Goal: Task Accomplishment & Management: Use online tool/utility

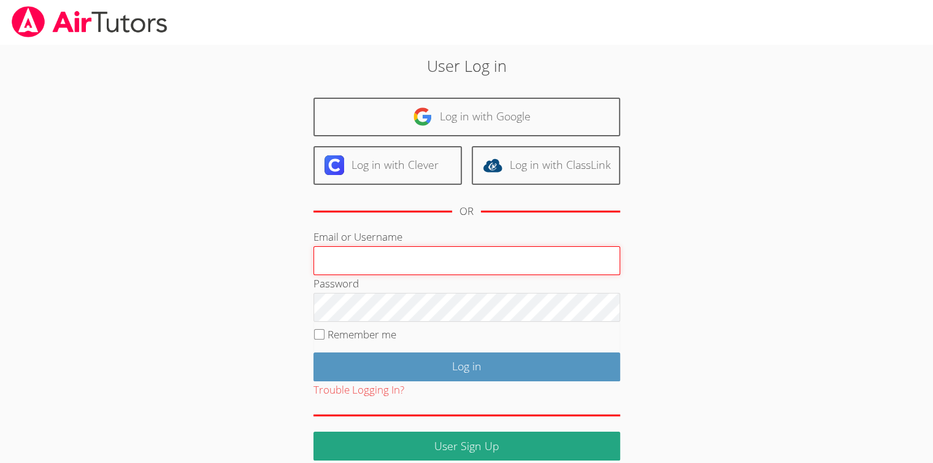
click at [452, 263] on input "Email or Username" at bounding box center [467, 260] width 307 height 29
type input "Skonickisarah@gmail.com"
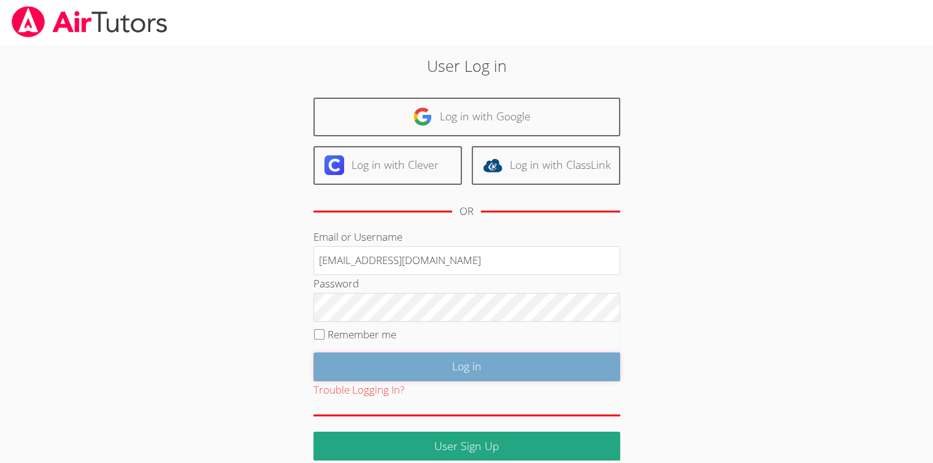
click at [474, 364] on input "Log in" at bounding box center [467, 366] width 307 height 29
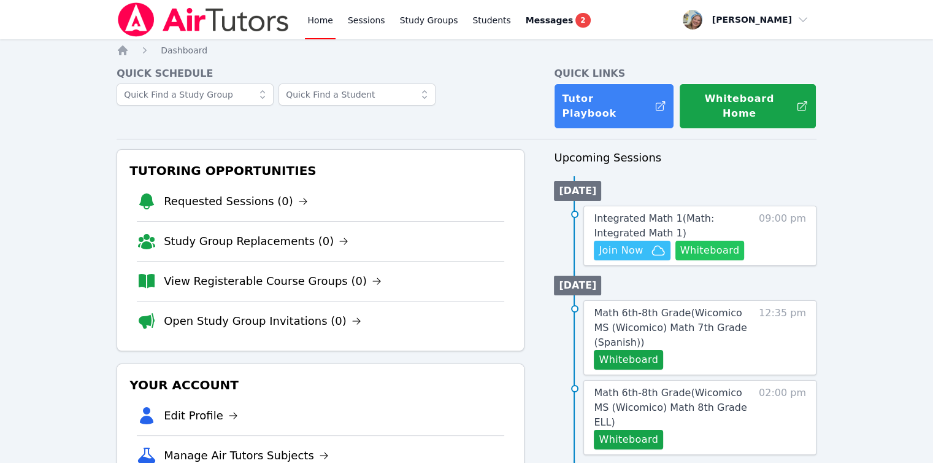
click at [726, 241] on button "Whiteboard" at bounding box center [710, 251] width 69 height 20
click at [611, 243] on span "Join Now" at bounding box center [621, 250] width 44 height 15
click at [650, 350] on button "Whiteboard" at bounding box center [628, 360] width 69 height 20
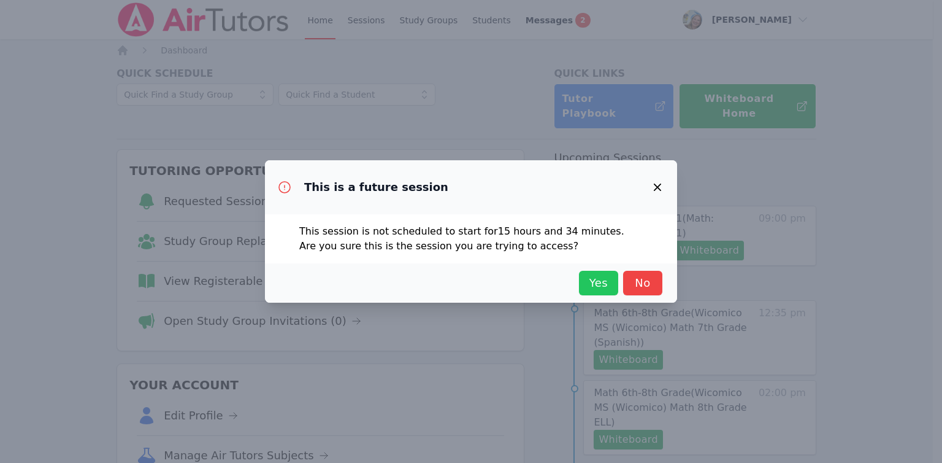
click at [601, 290] on span "Yes" at bounding box center [598, 282] width 27 height 17
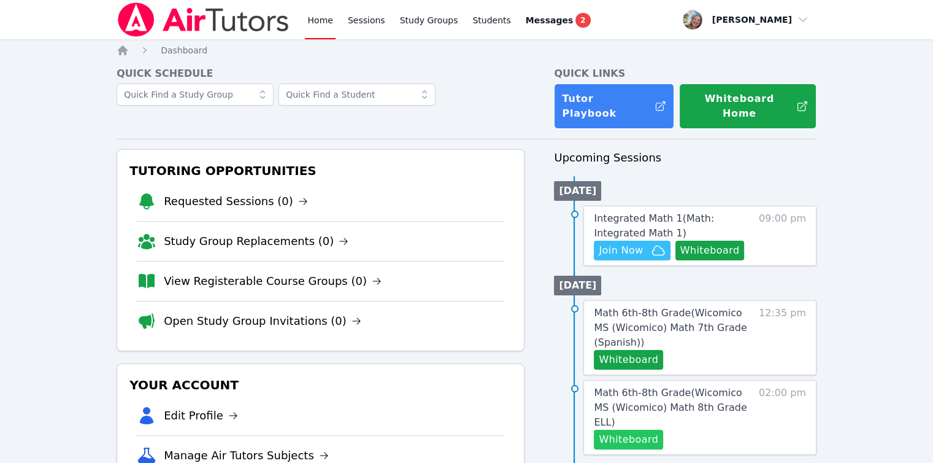
click at [609, 429] on button "Whiteboard" at bounding box center [628, 439] width 69 height 20
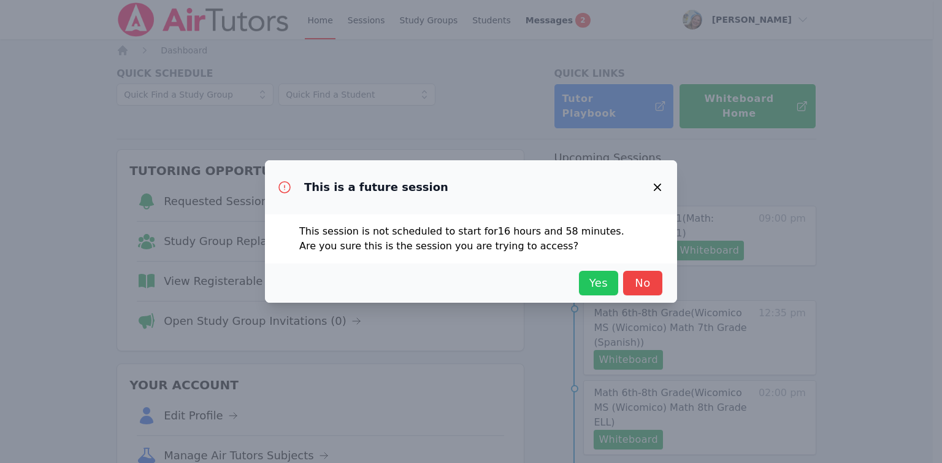
click at [594, 288] on span "Yes" at bounding box center [598, 282] width 27 height 17
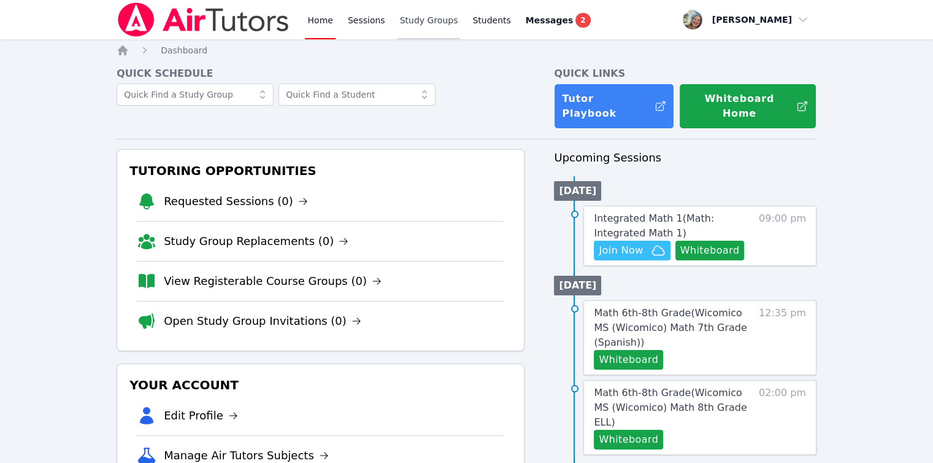
click at [419, 25] on link "Study Groups" at bounding box center [429, 19] width 63 height 39
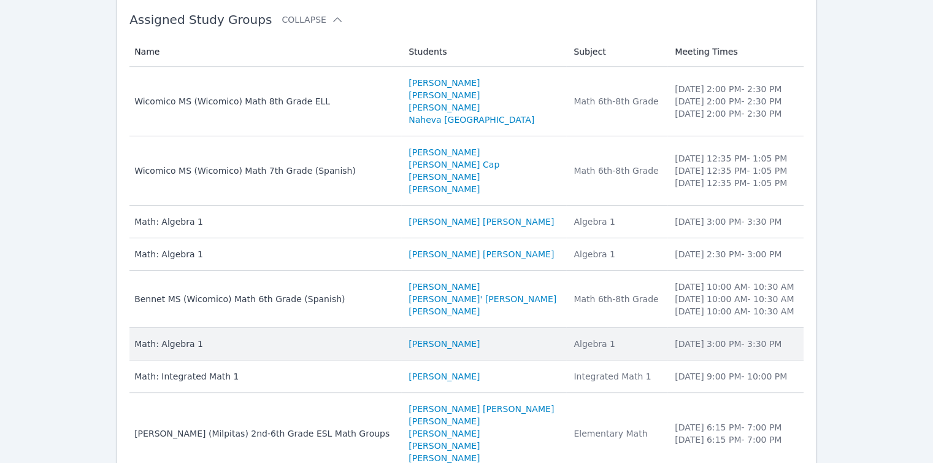
scroll to position [351, 0]
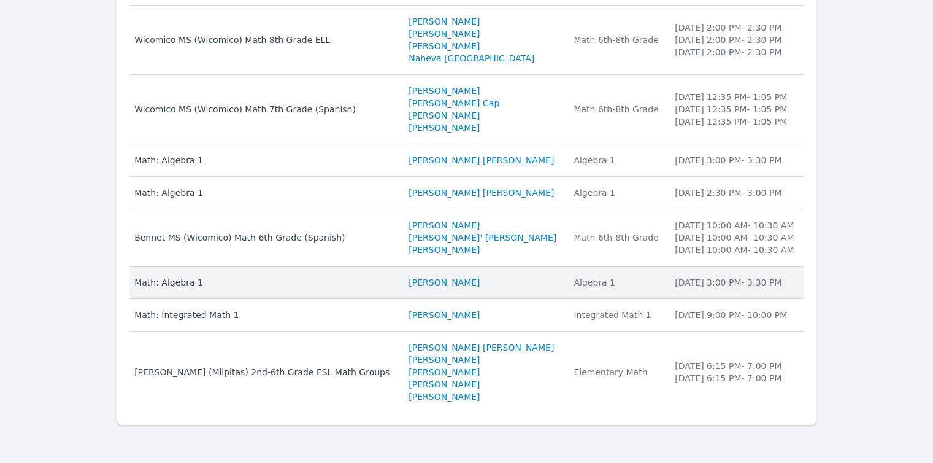
click at [177, 282] on div "Math: Algebra 1" at bounding box center [264, 282] width 260 height 12
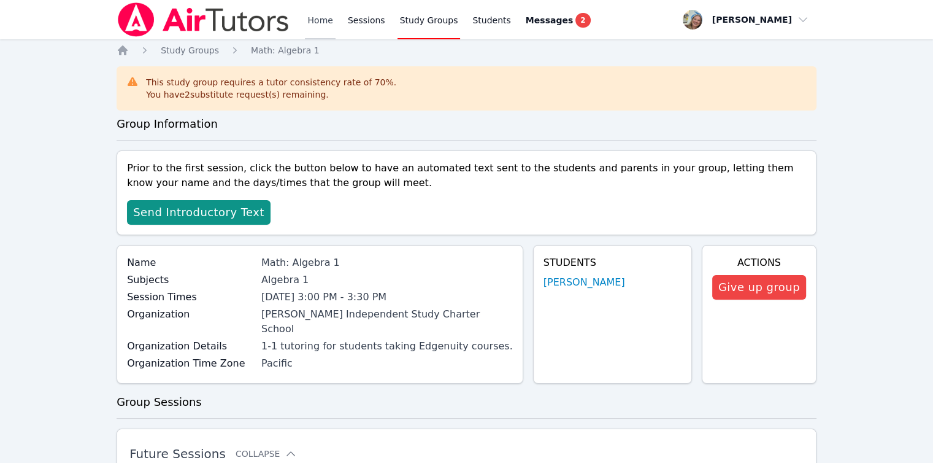
click at [321, 23] on link "Home" at bounding box center [320, 19] width 30 height 39
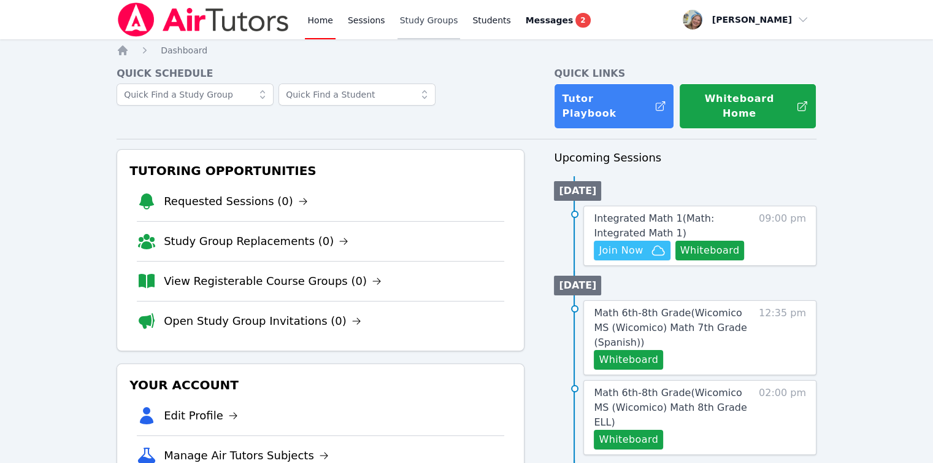
click at [428, 28] on link "Study Groups" at bounding box center [429, 19] width 63 height 39
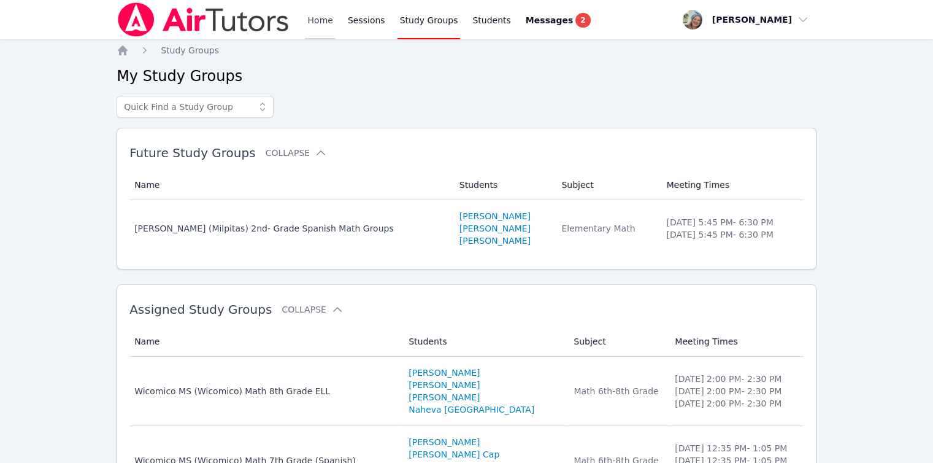
click at [315, 29] on link "Home" at bounding box center [320, 19] width 30 height 39
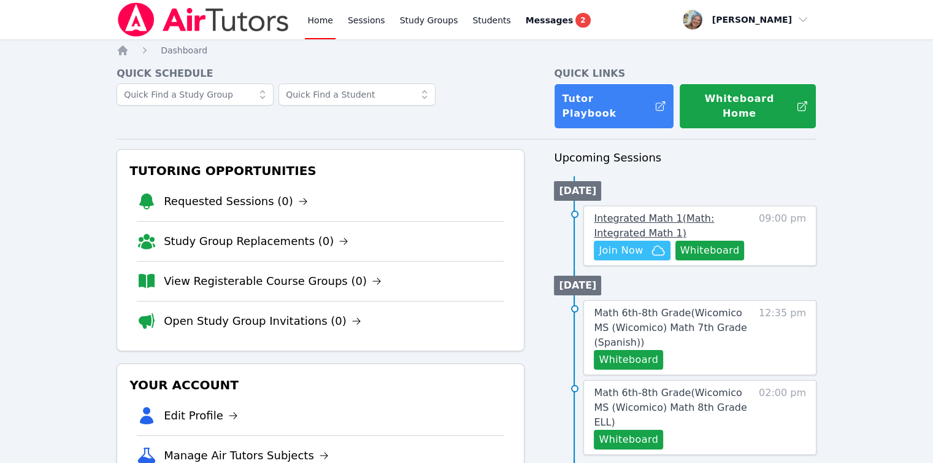
click at [633, 211] on link "Integrated Math 1 ( Math: Integrated Math 1 )" at bounding box center [673, 225] width 159 height 29
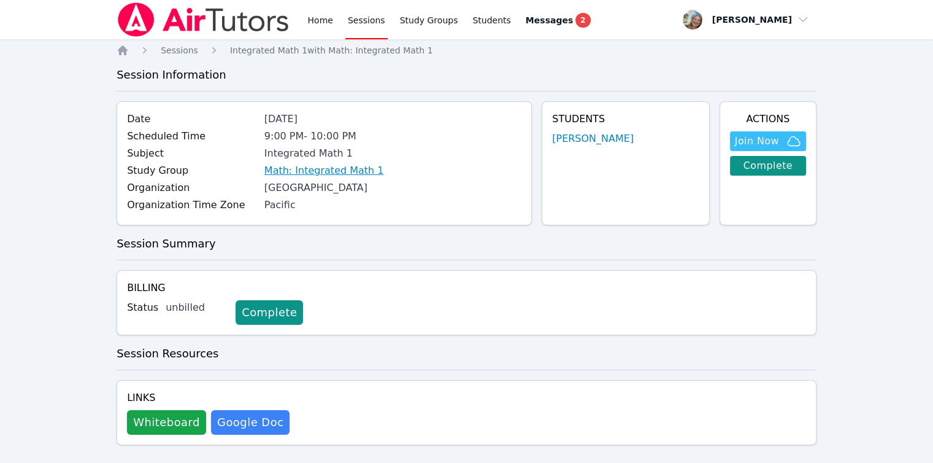
click at [336, 167] on link "Math: Integrated Math 1" at bounding box center [324, 170] width 120 height 15
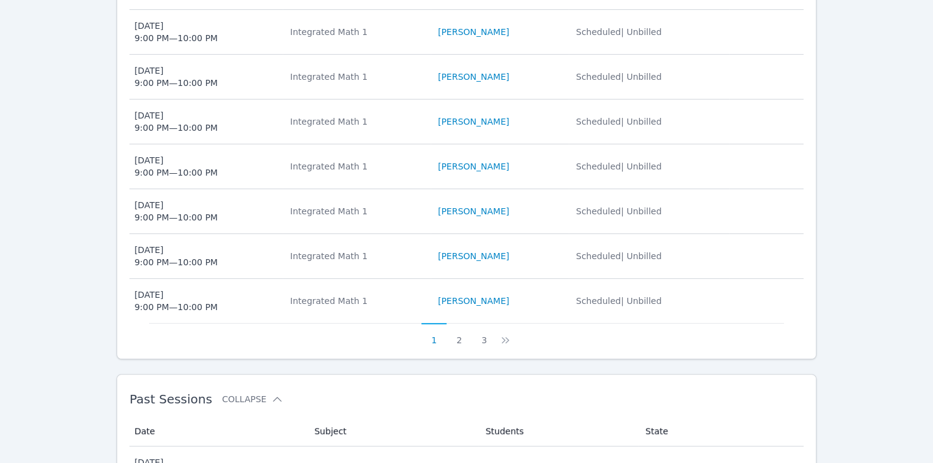
scroll to position [621, 0]
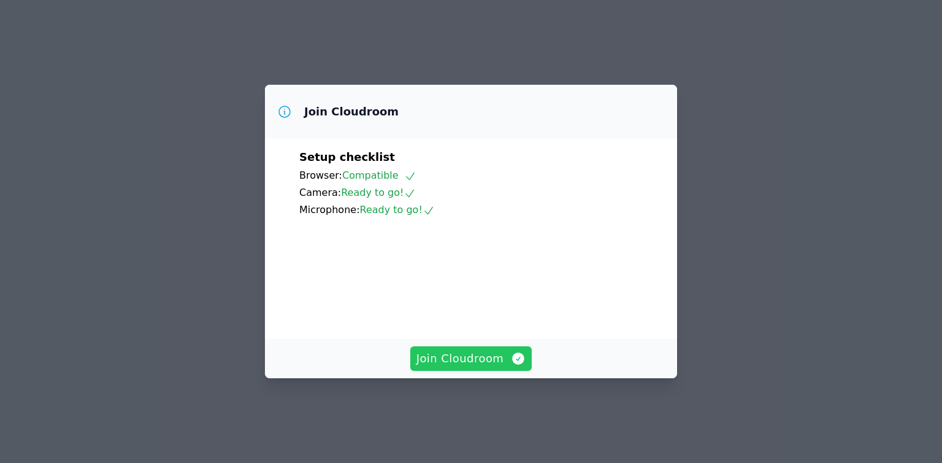
click at [499, 367] on span "Join Cloudroom" at bounding box center [472, 358] width 110 height 17
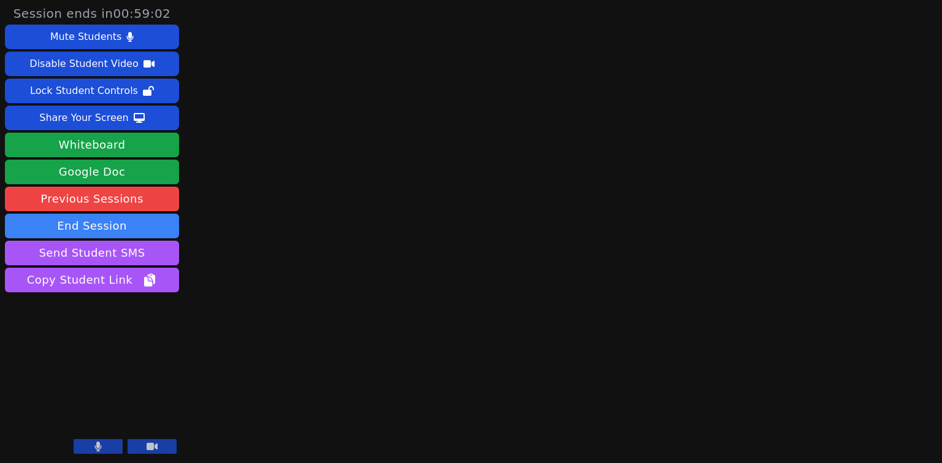
click at [93, 447] on button at bounding box center [98, 446] width 49 height 15
click at [93, 447] on icon at bounding box center [98, 446] width 12 height 10
click at [109, 446] on button at bounding box center [98, 446] width 49 height 15
click at [111, 444] on button at bounding box center [98, 446] width 49 height 15
click at [99, 443] on icon at bounding box center [98, 446] width 7 height 10
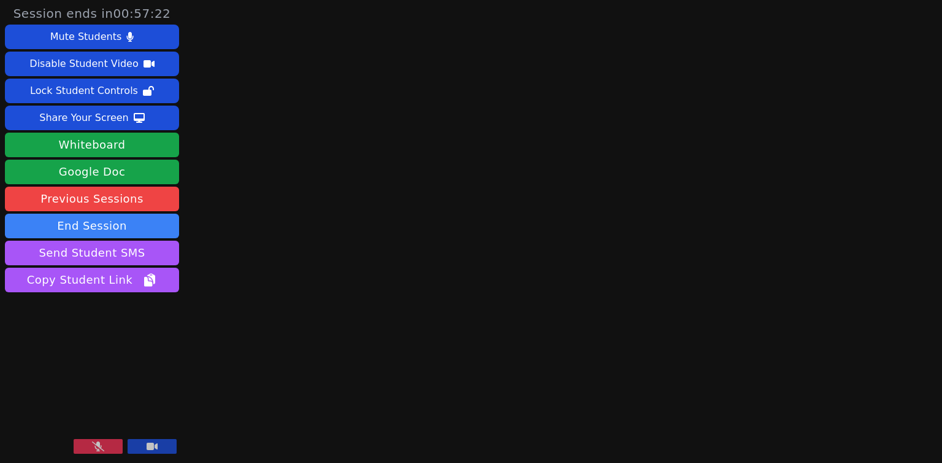
click at [91, 454] on div at bounding box center [125, 447] width 103 height 17
click at [99, 442] on icon at bounding box center [98, 446] width 12 height 10
click at [110, 444] on button at bounding box center [98, 446] width 49 height 15
click at [172, 256] on button "Send Student SMS" at bounding box center [92, 253] width 174 height 25
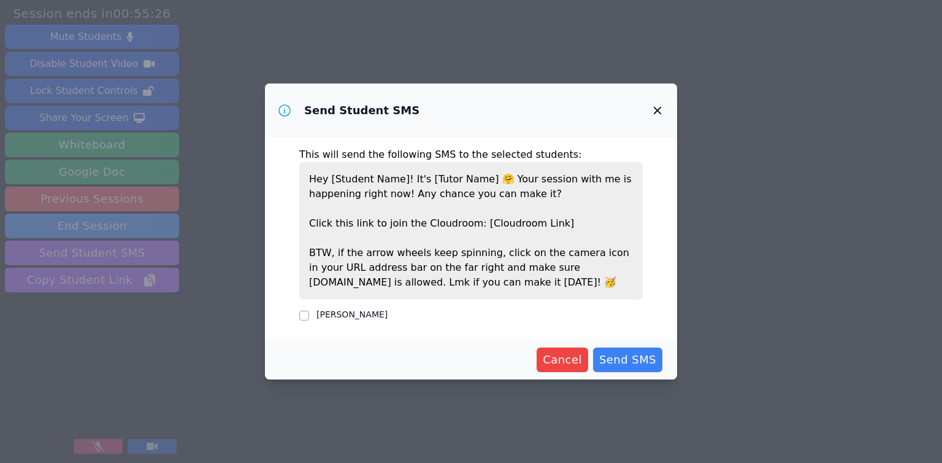
click at [354, 315] on label "[PERSON_NAME]" at bounding box center [352, 314] width 71 height 10
click at [309, 315] on input "[PERSON_NAME]" at bounding box center [304, 315] width 10 height 10
checkbox input "true"
click at [647, 369] on button "Send SMS" at bounding box center [627, 359] width 69 height 25
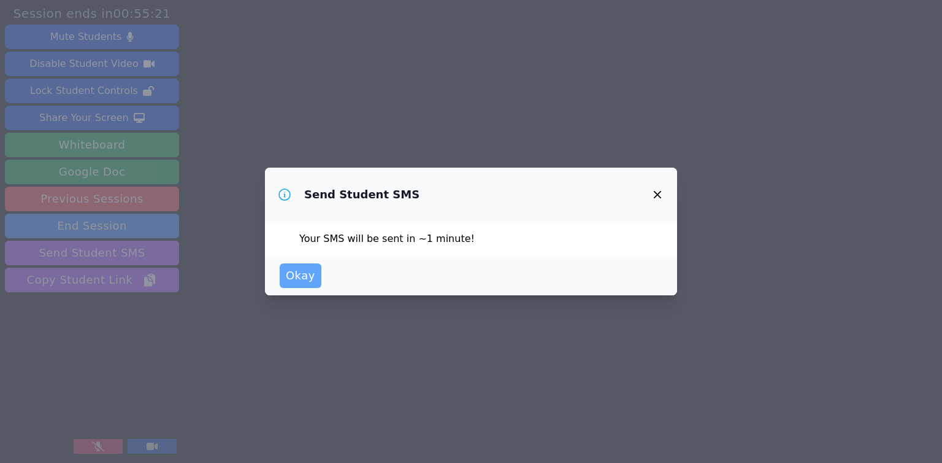
click at [304, 271] on span "Okay" at bounding box center [300, 275] width 29 height 17
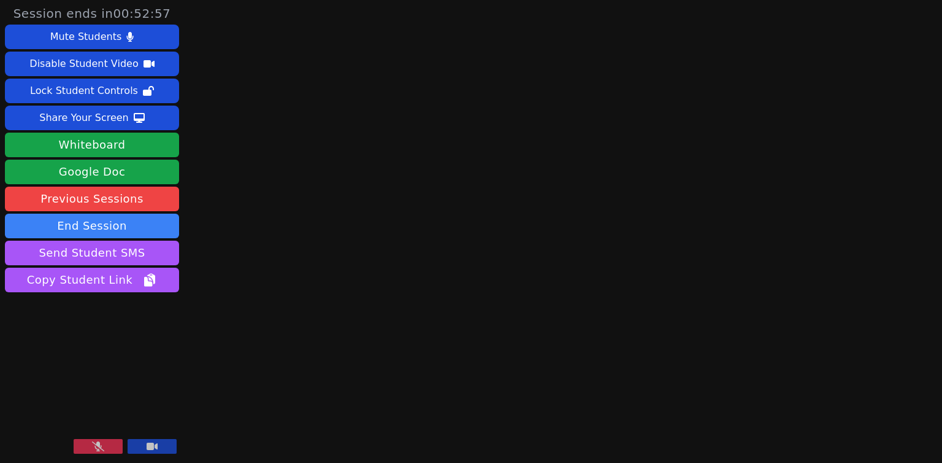
click at [5, 241] on button "Send Student SMS" at bounding box center [92, 253] width 174 height 25
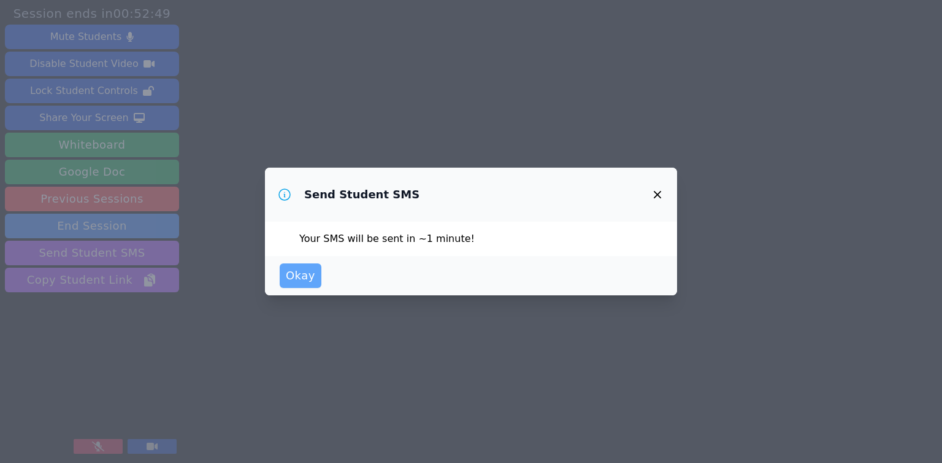
click at [312, 273] on button "Okay" at bounding box center [301, 275] width 42 height 25
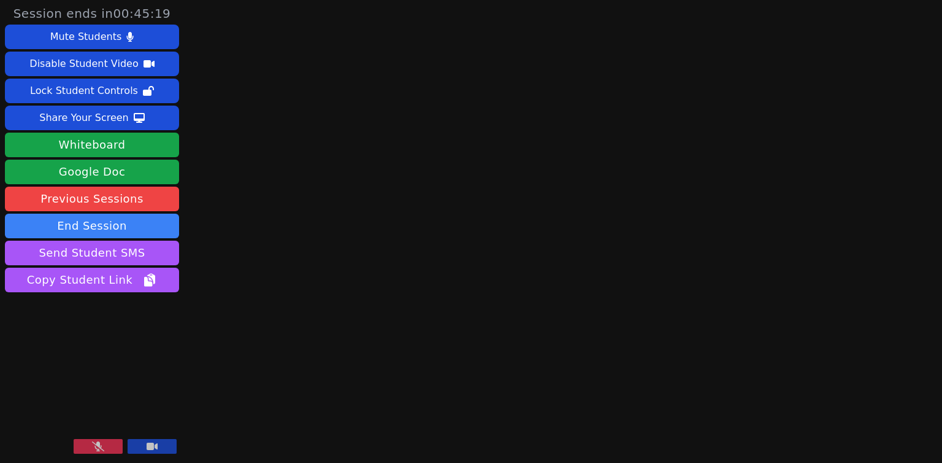
click at [519, 205] on main at bounding box center [563, 231] width 253 height 463
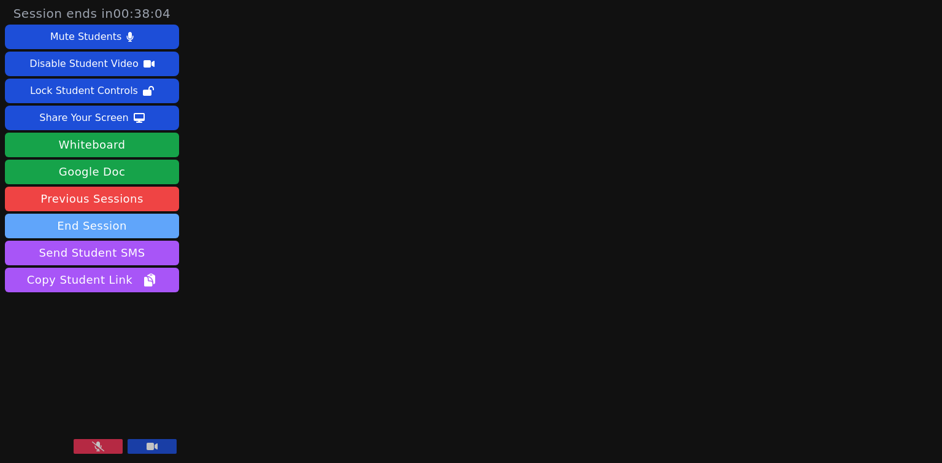
click at [169, 234] on button "End Session" at bounding box center [92, 226] width 174 height 25
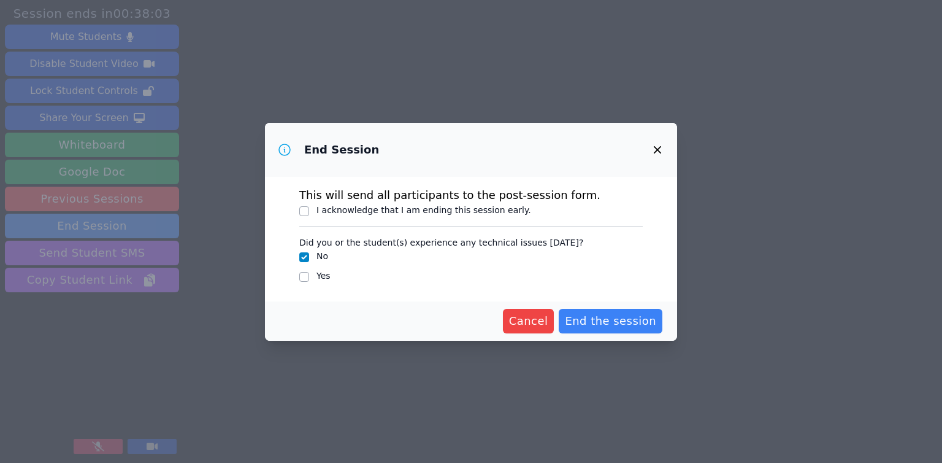
click at [404, 210] on label "I acknowledge that I am ending this session early." at bounding box center [424, 210] width 215 height 10
click at [309, 210] on input "I acknowledge that I am ending this session early." at bounding box center [304, 211] width 10 height 10
checkbox input "true"
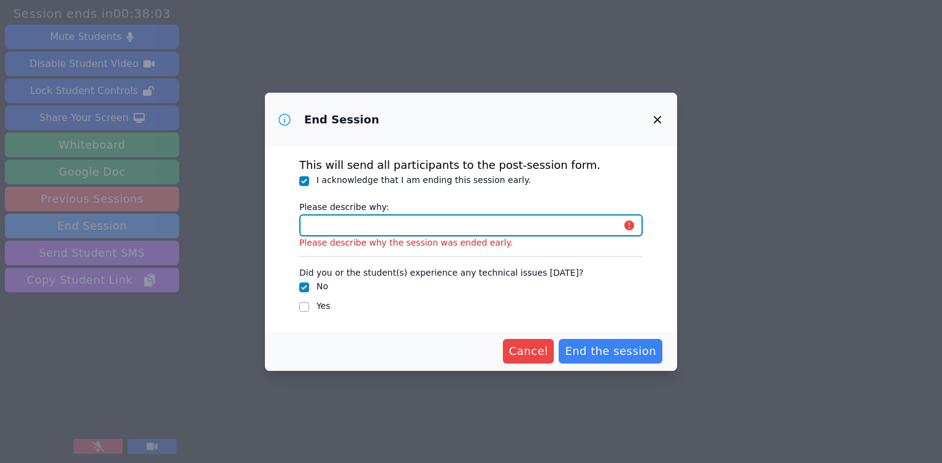
click at [432, 229] on input "Please describe why:" at bounding box center [471, 225] width 344 height 22
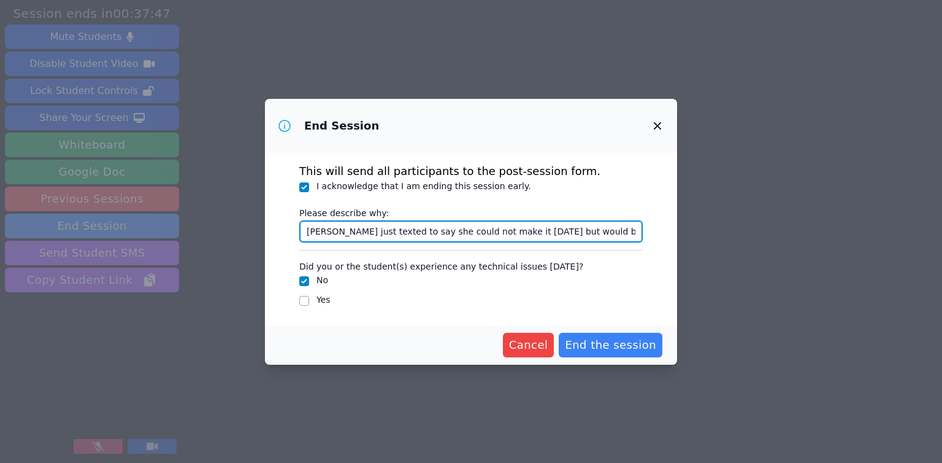
scroll to position [0, 2]
type input "Vivianne just texted to say she could not make it today but would be there next…"
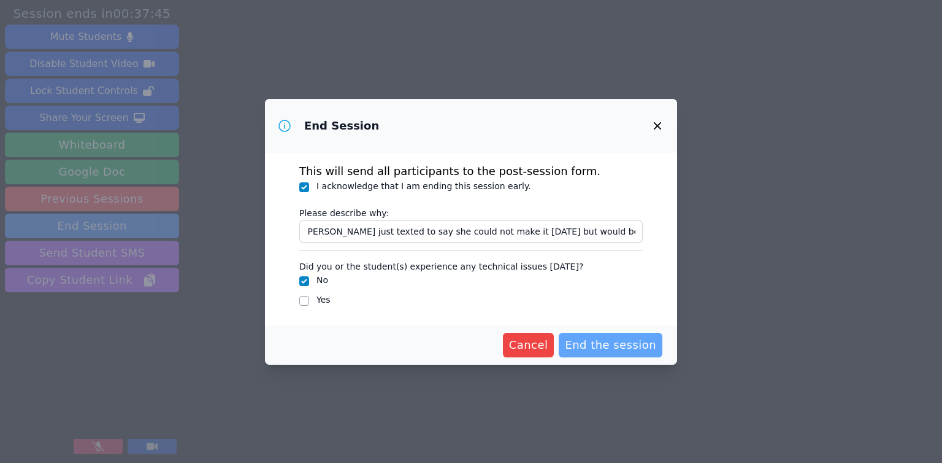
click at [647, 342] on span "End the session" at bounding box center [610, 344] width 91 height 17
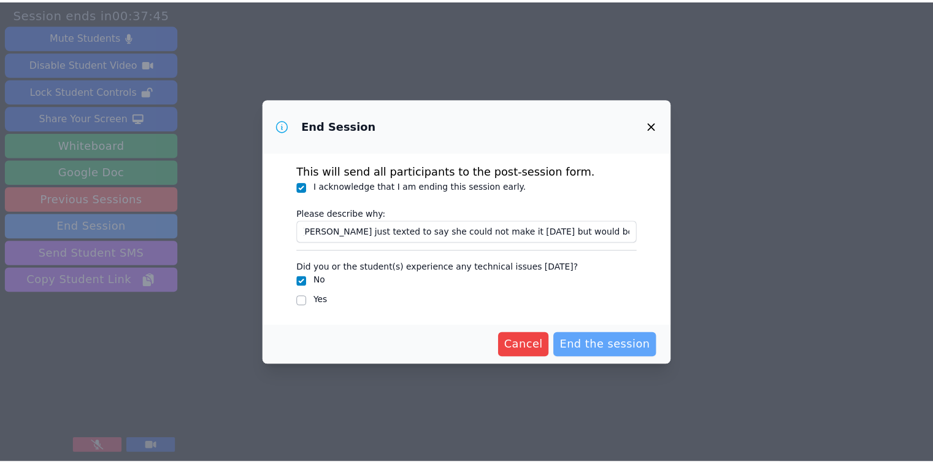
scroll to position [0, 0]
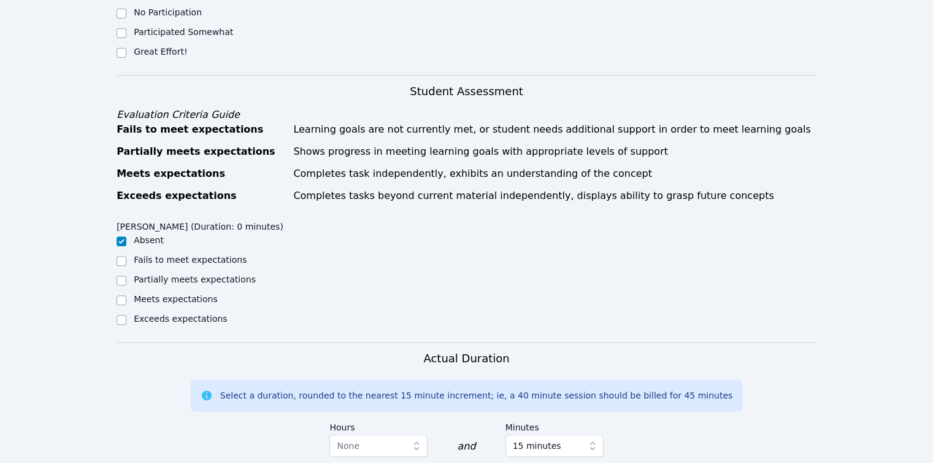
scroll to position [675, 0]
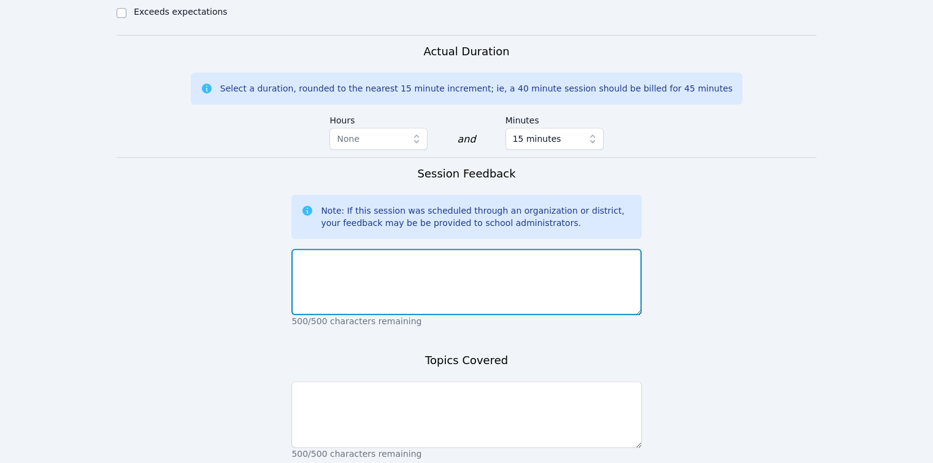
click at [350, 271] on textarea at bounding box center [466, 281] width 350 height 66
paste textarea "Vivianne just texted to say she could not make it today but would be there next…"
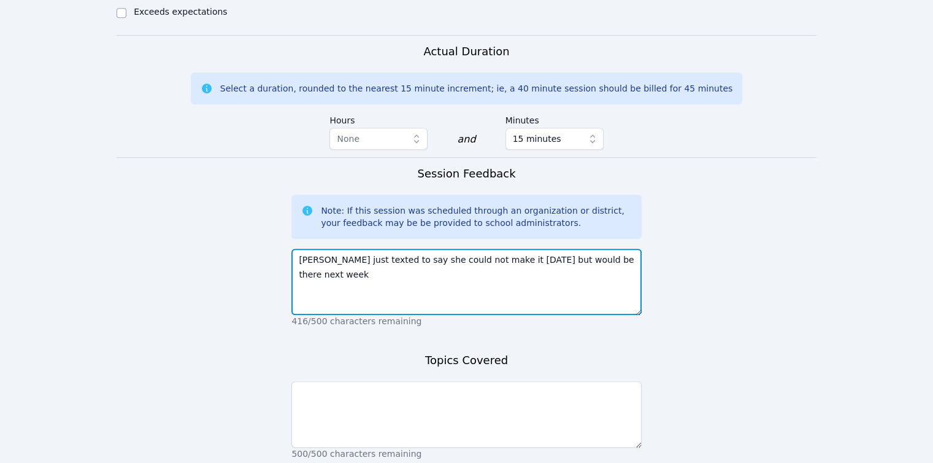
type textarea "Vivianne just texted to say she could not make it today but would be there next…"
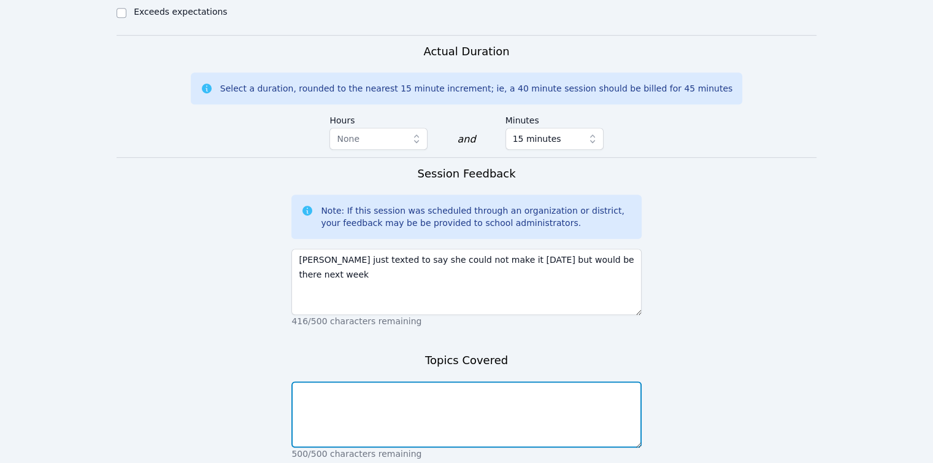
click at [401, 386] on textarea at bounding box center [466, 414] width 350 height 66
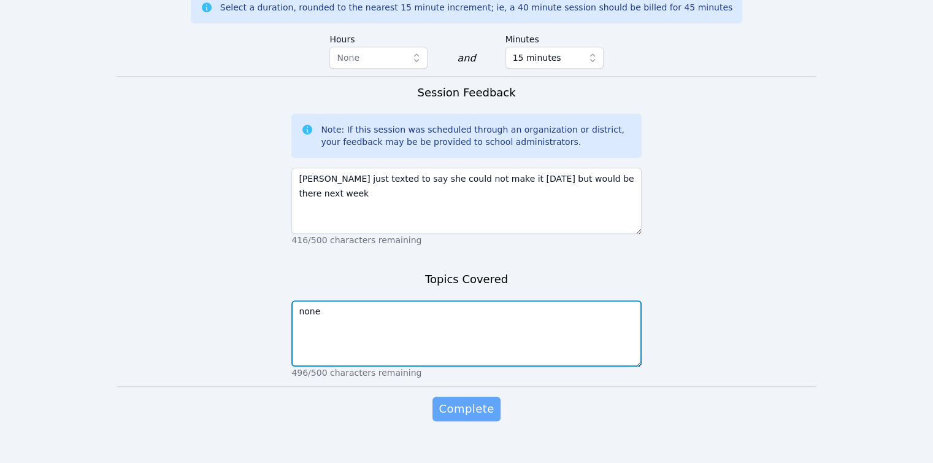
scroll to position [758, 0]
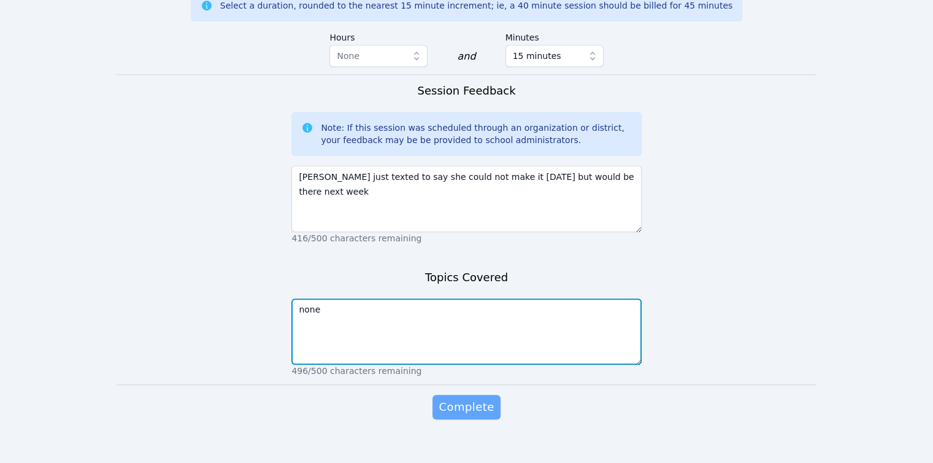
type textarea "none"
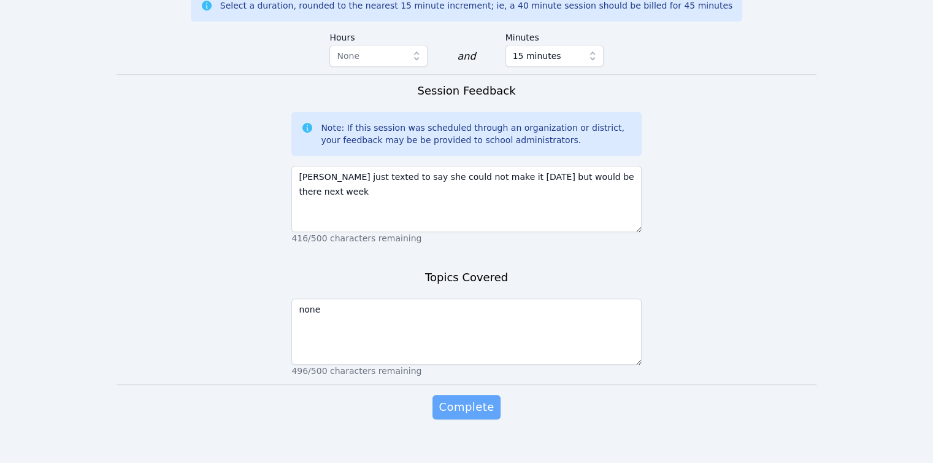
click at [459, 398] on span "Complete" at bounding box center [466, 406] width 55 height 17
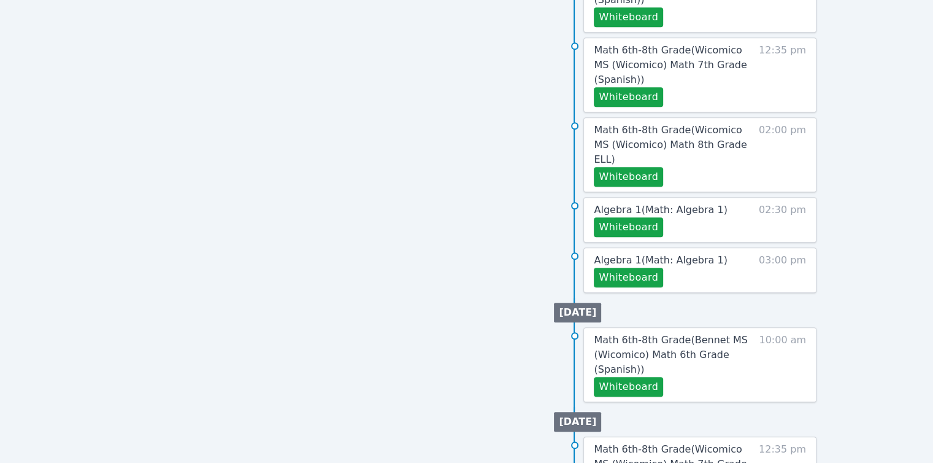
scroll to position [637, 0]
